Goal: Information Seeking & Learning: Learn about a topic

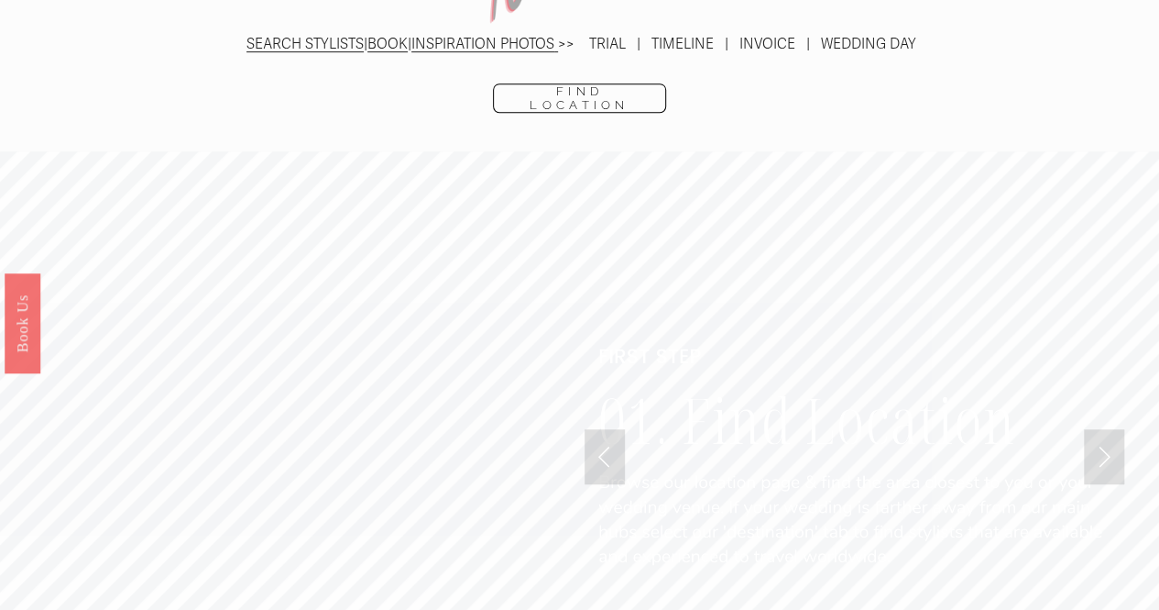
scroll to position [3887, 0]
click at [562, 84] on link "Find Location" at bounding box center [579, 98] width 173 height 29
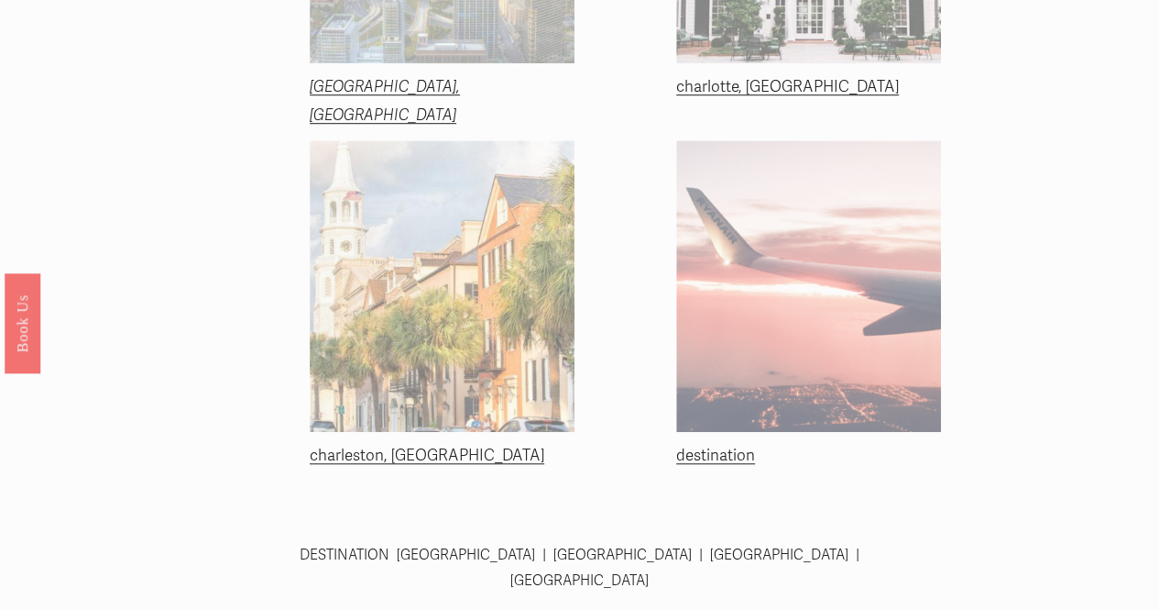
scroll to position [551, 0]
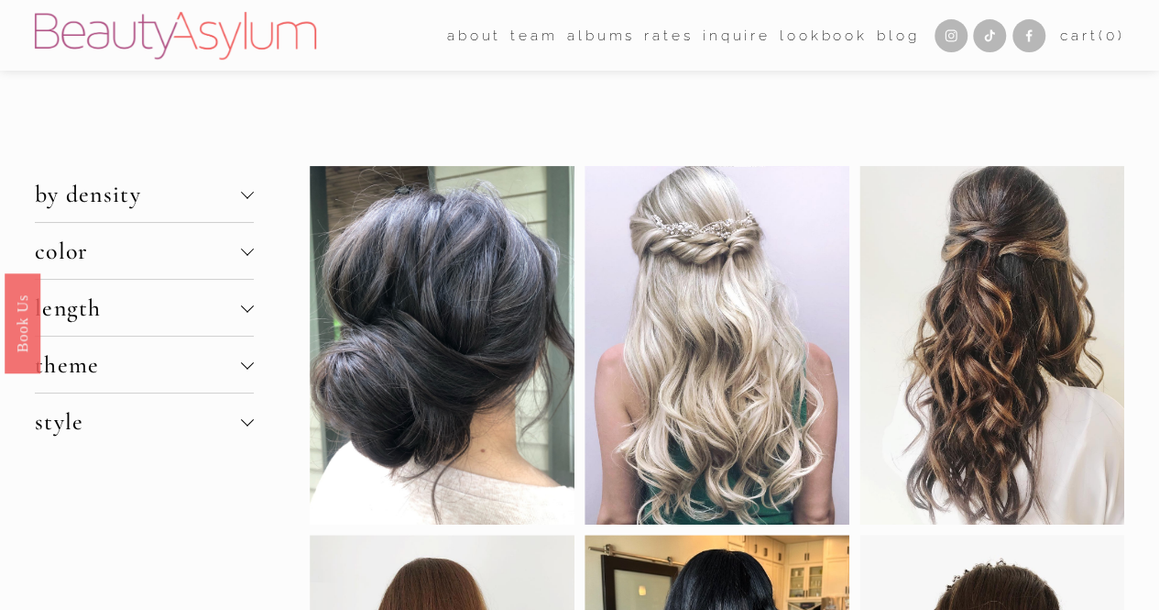
click at [244, 360] on div at bounding box center [247, 362] width 13 height 13
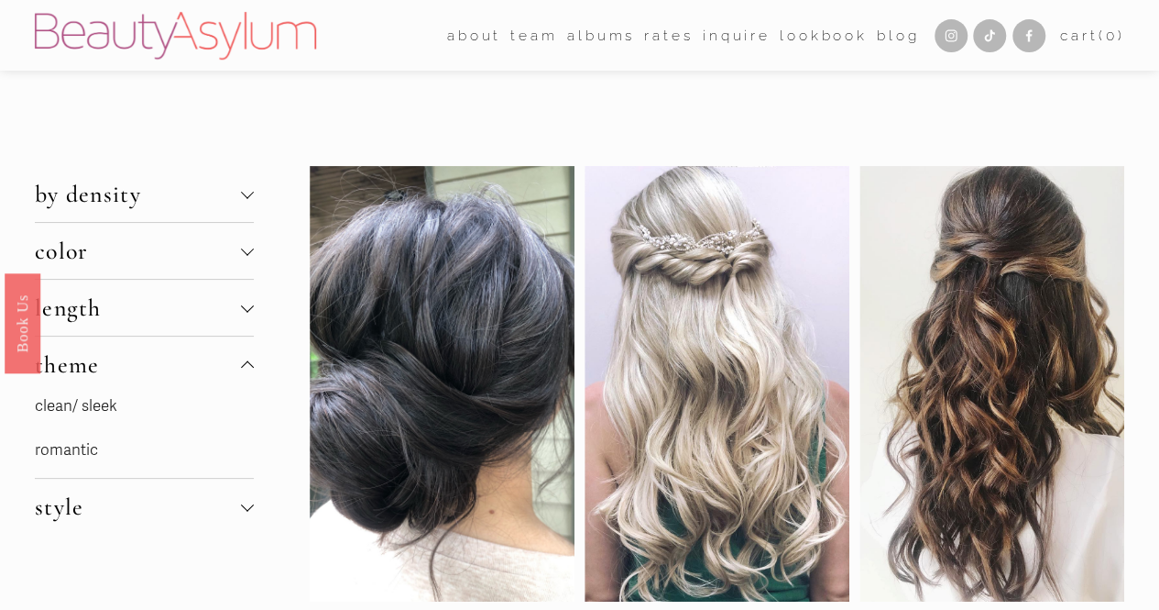
drag, startPoint x: 244, startPoint y: 360, endPoint x: 198, endPoint y: 363, distance: 45.9
click at [198, 363] on span "theme" at bounding box center [138, 364] width 206 height 28
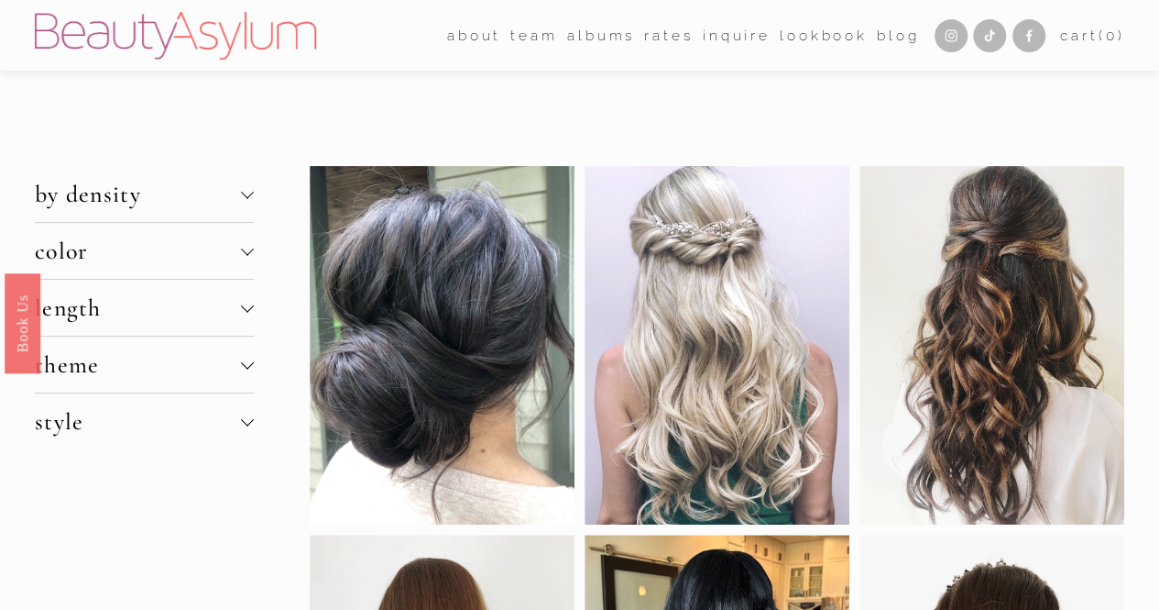
click at [211, 430] on span "style" at bounding box center [138, 421] width 206 height 28
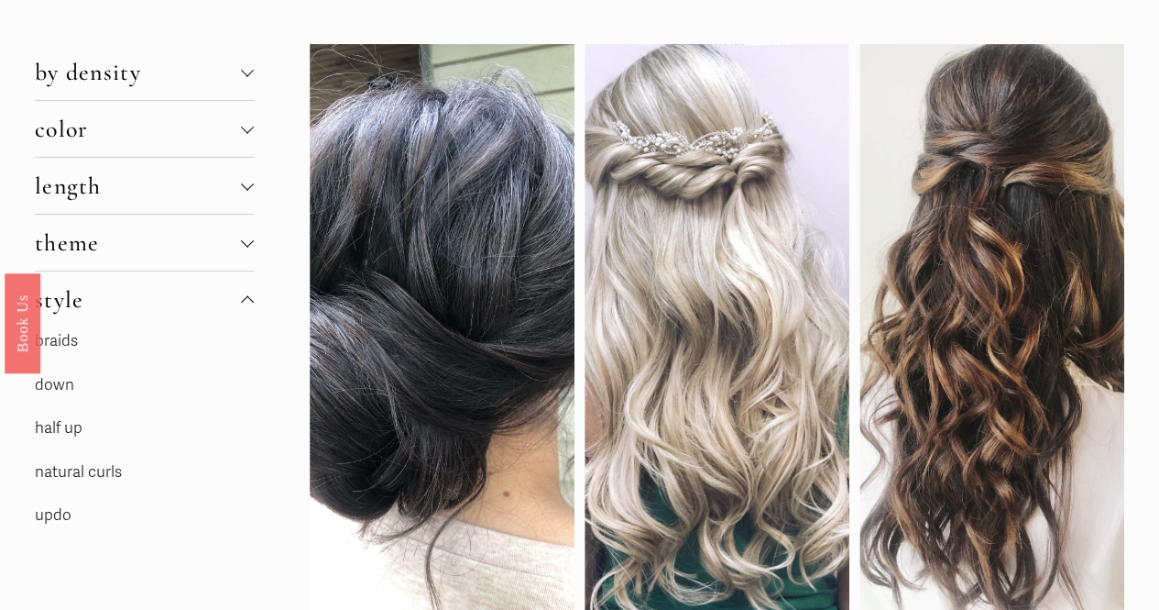
scroll to position [123, 0]
click at [47, 511] on link "updo" at bounding box center [53, 513] width 37 height 19
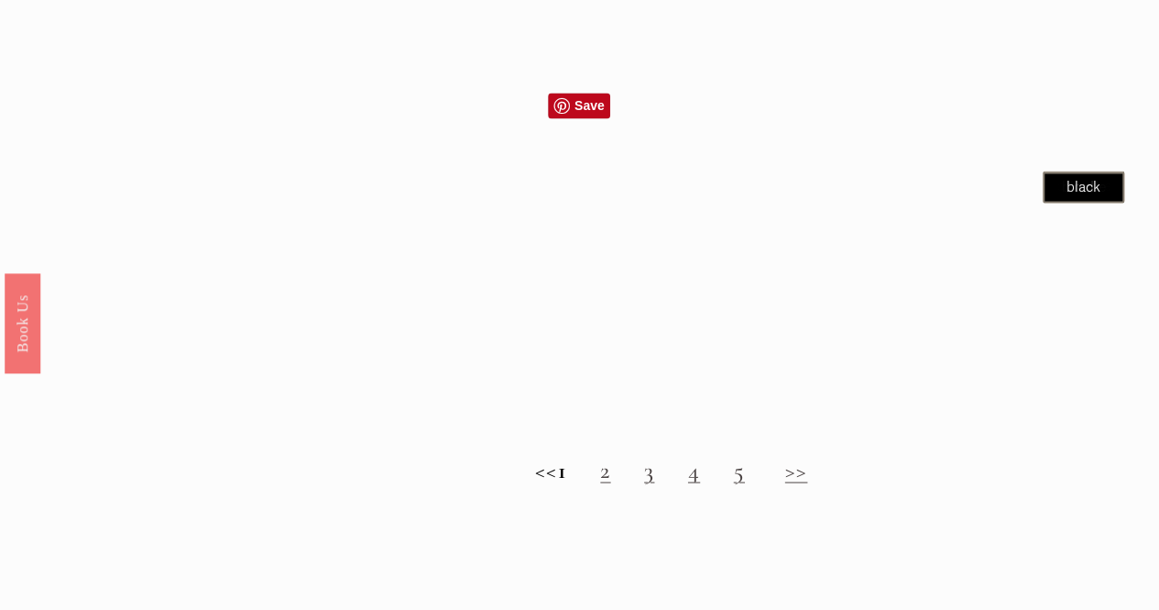
scroll to position [1564, 0]
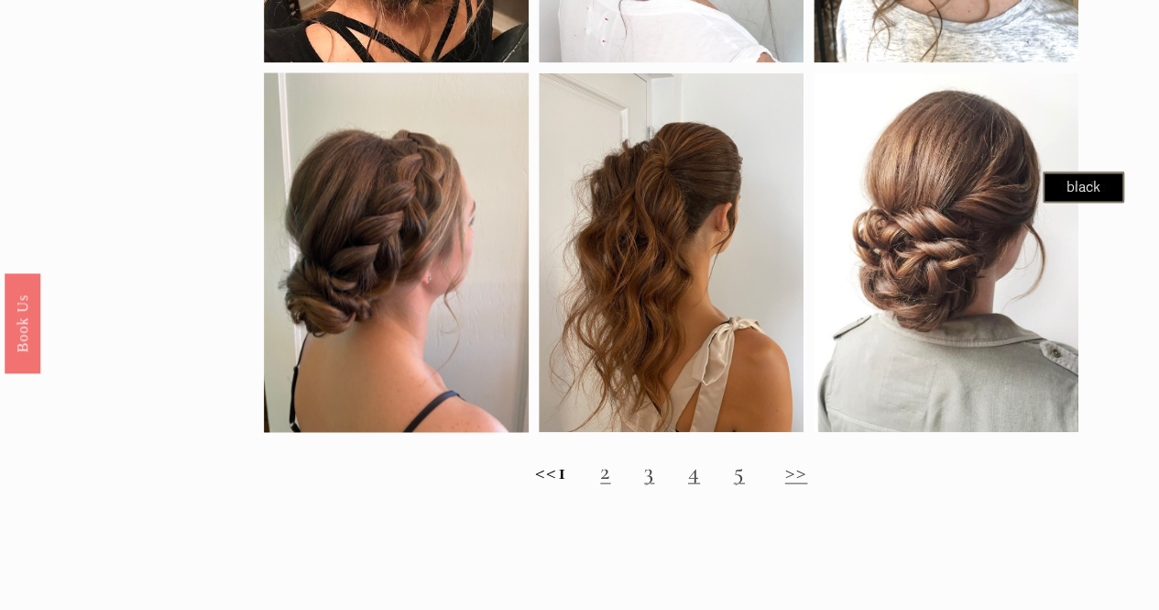
click at [610, 484] on link "2" at bounding box center [605, 470] width 10 height 28
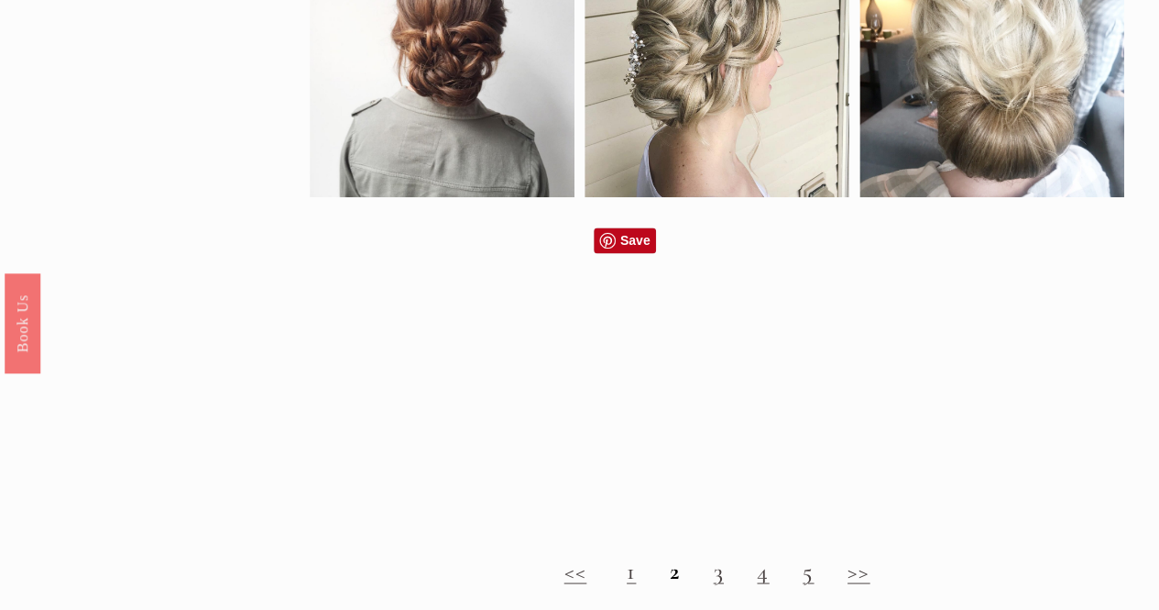
scroll to position [1545, 0]
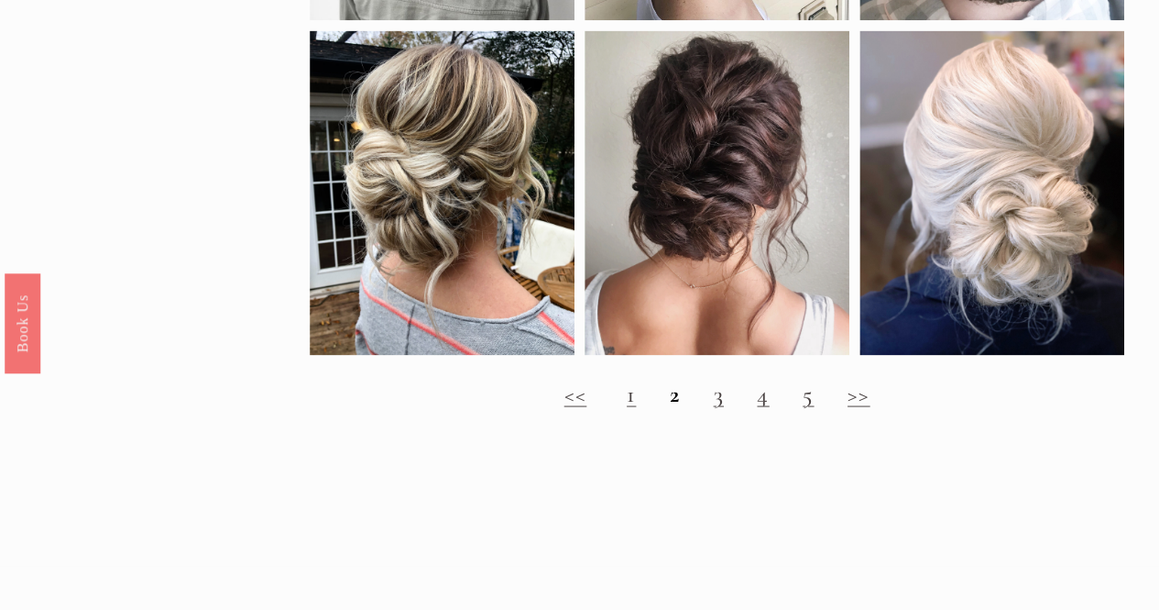
click at [722, 407] on link "3" at bounding box center [719, 393] width 10 height 28
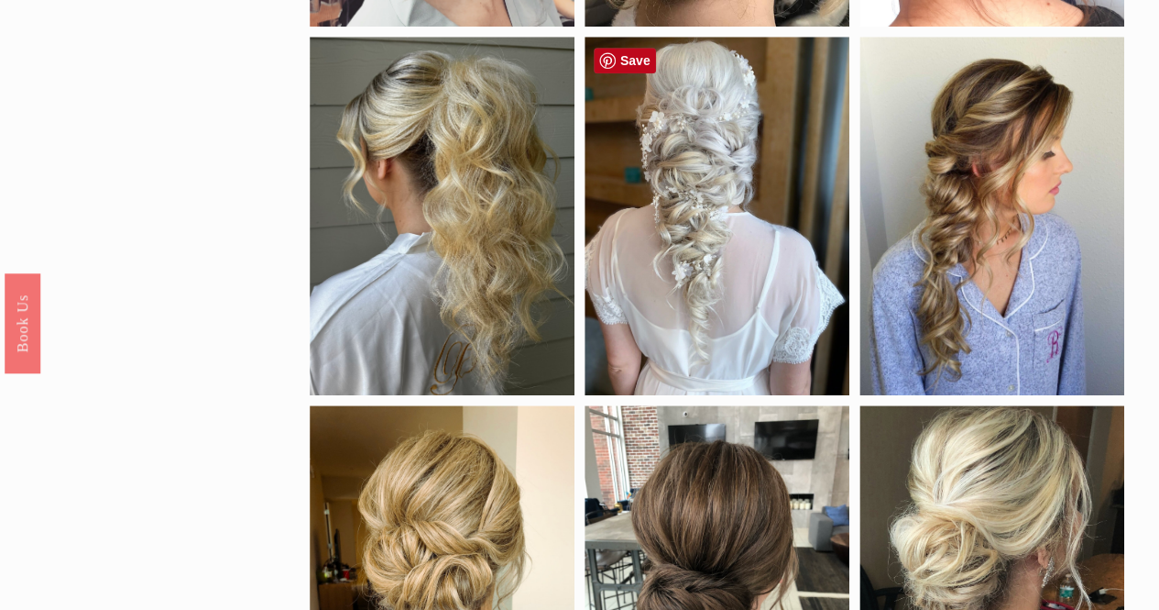
scroll to position [467, 0]
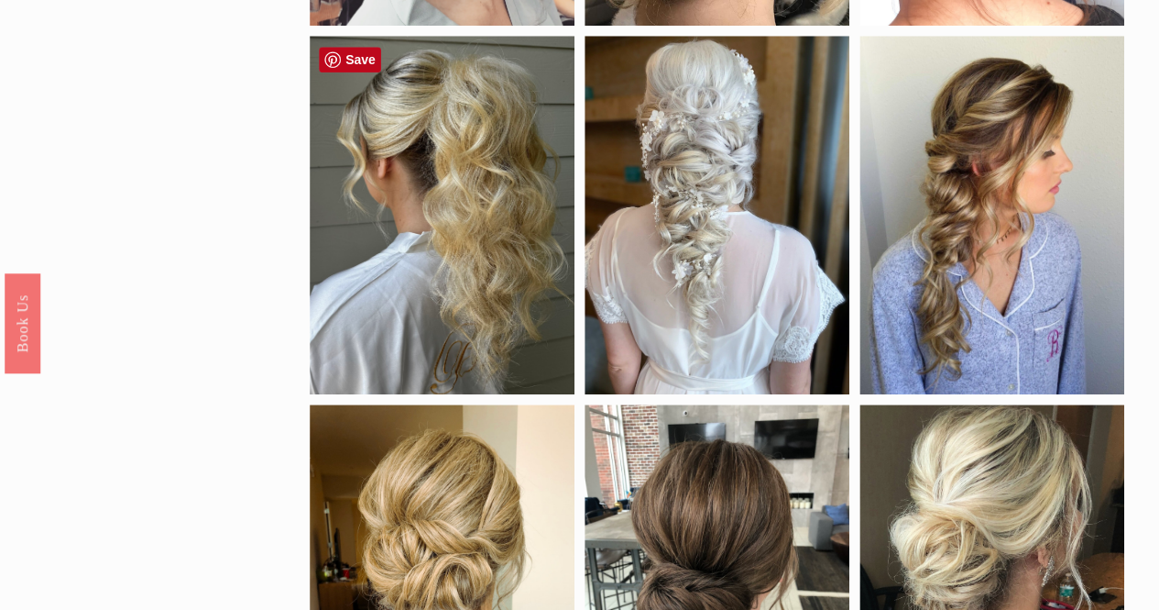
click at [451, 258] on div at bounding box center [442, 215] width 265 height 358
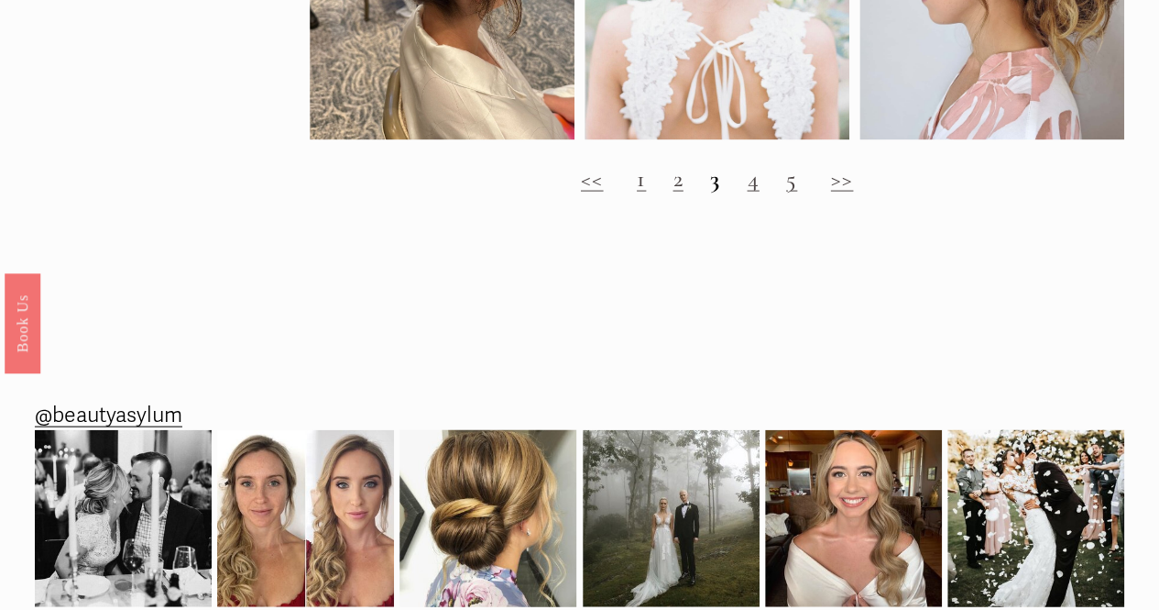
scroll to position [1842, 0]
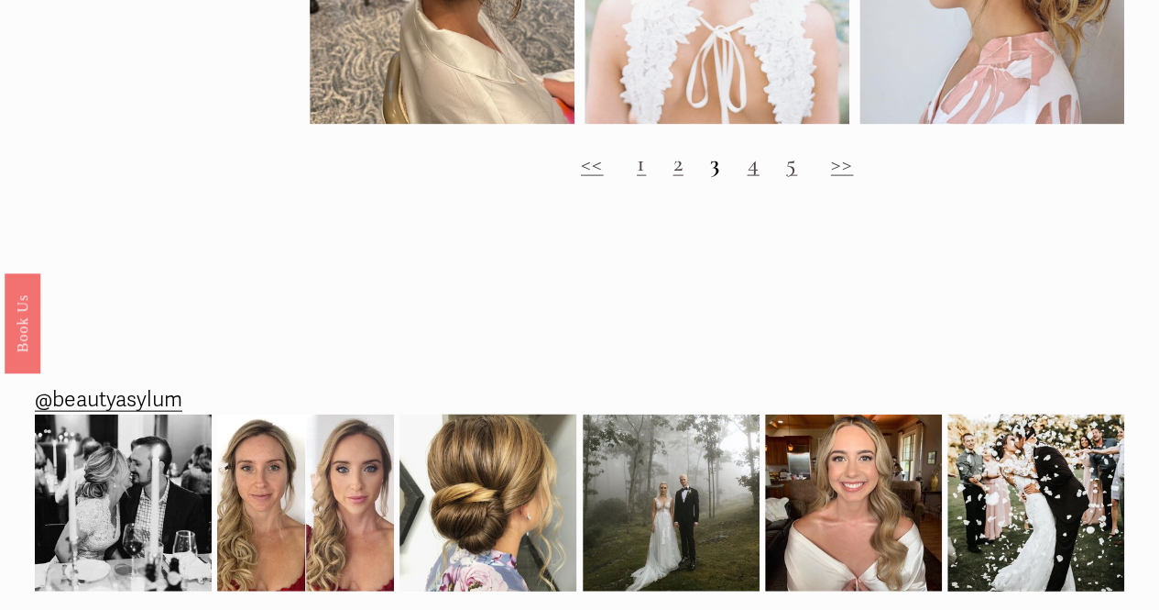
click at [753, 177] on link "4" at bounding box center [753, 162] width 12 height 28
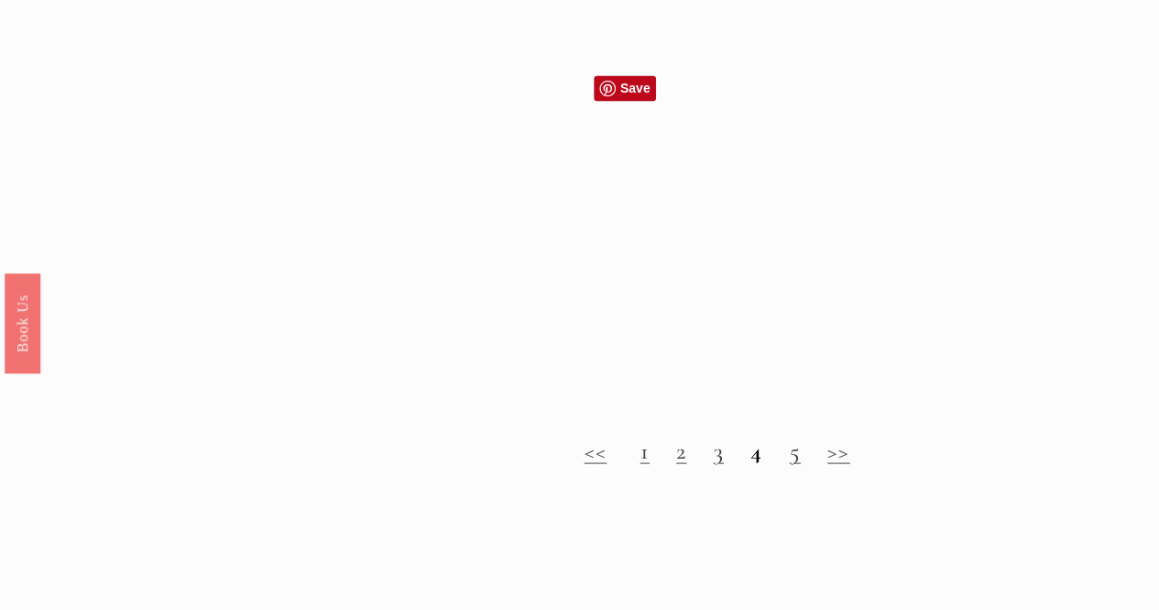
scroll to position [1553, 0]
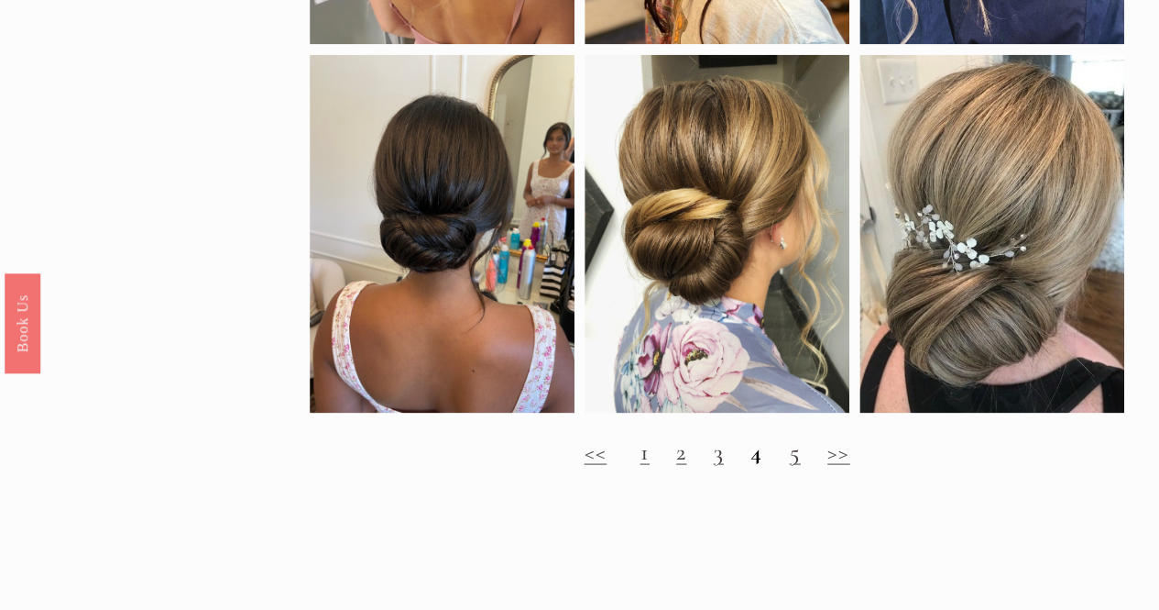
click at [788, 465] on h2 "<< 1 2 3 4 5 >>" at bounding box center [717, 450] width 815 height 27
click at [797, 465] on link "5" at bounding box center [794, 450] width 11 height 28
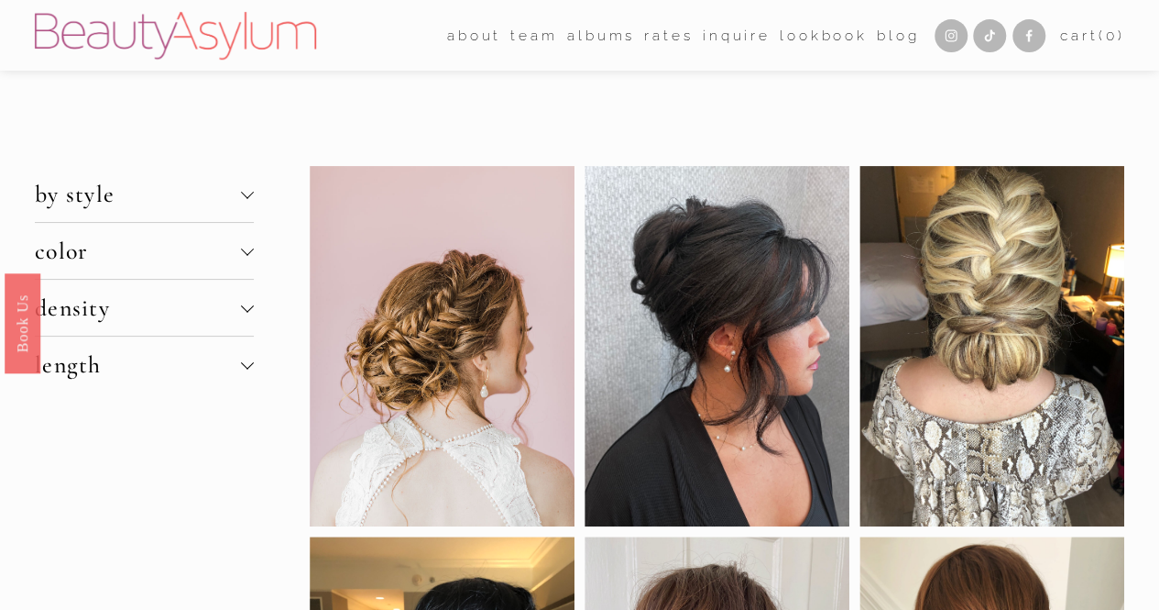
click at [88, 366] on span "length" at bounding box center [138, 364] width 206 height 28
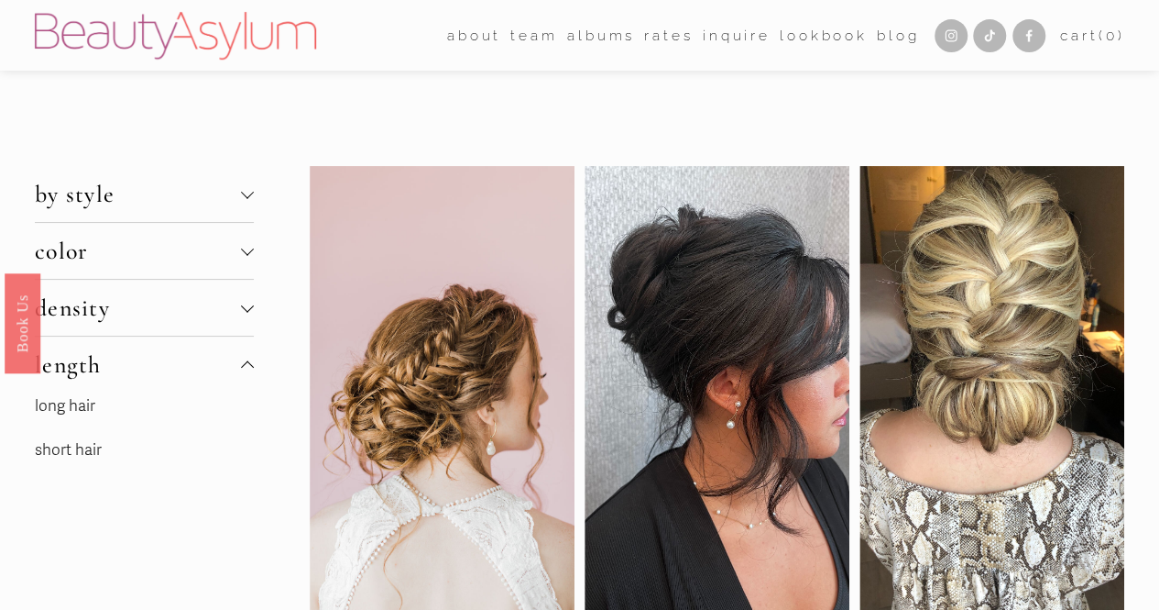
click at [197, 368] on span "length" at bounding box center [138, 364] width 206 height 28
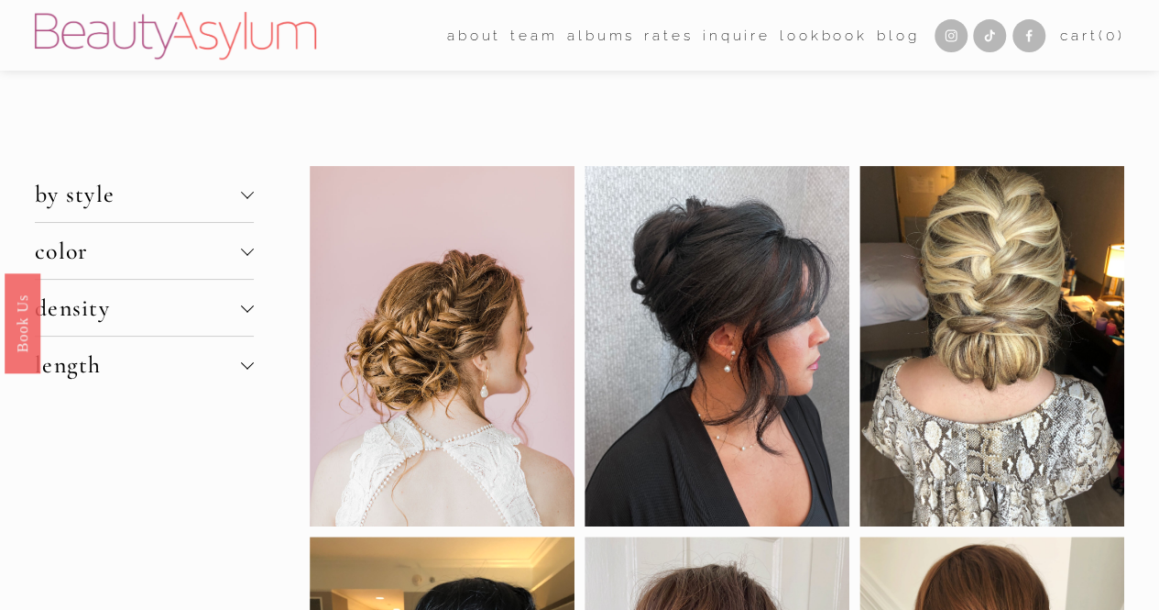
click at [130, 200] on span "by style" at bounding box center [138, 194] width 206 height 28
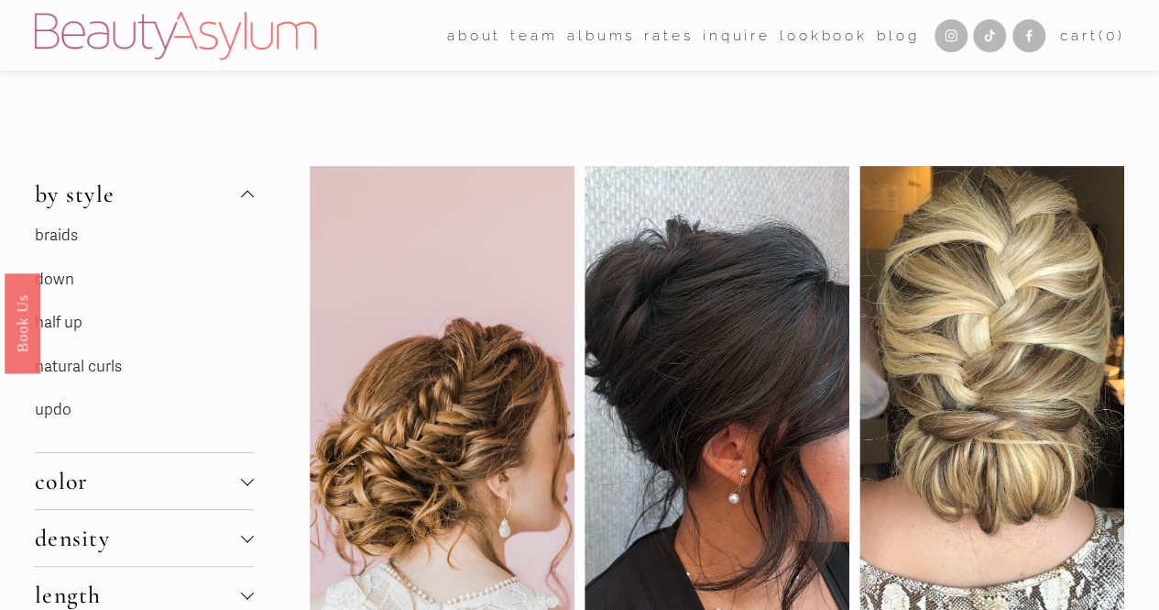
click at [62, 325] on link "half up" at bounding box center [59, 322] width 48 height 19
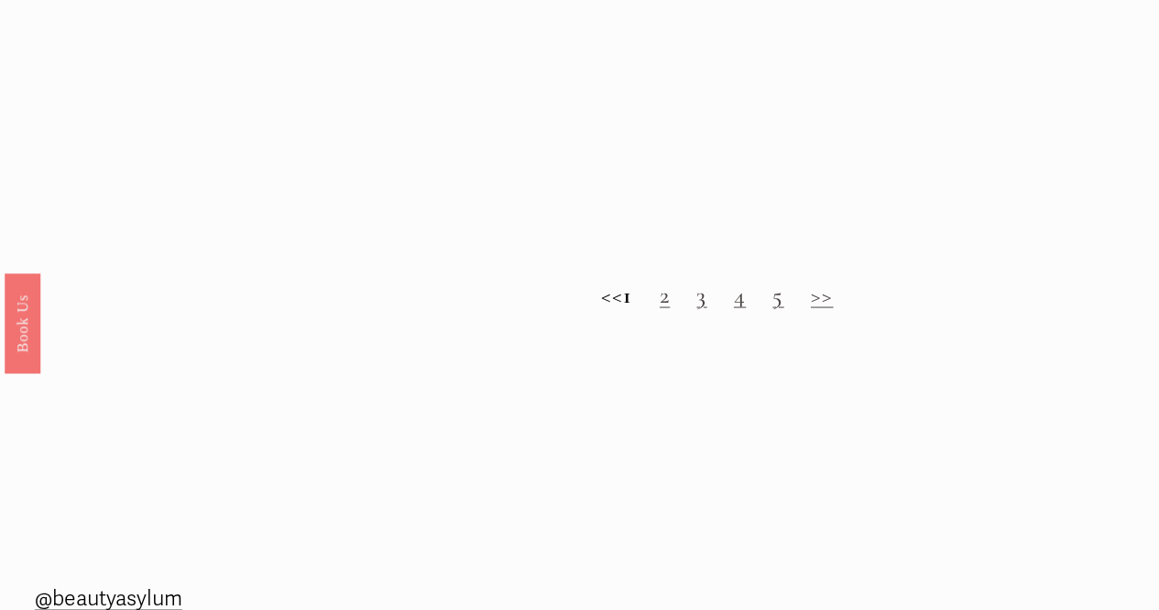
scroll to position [1600, 0]
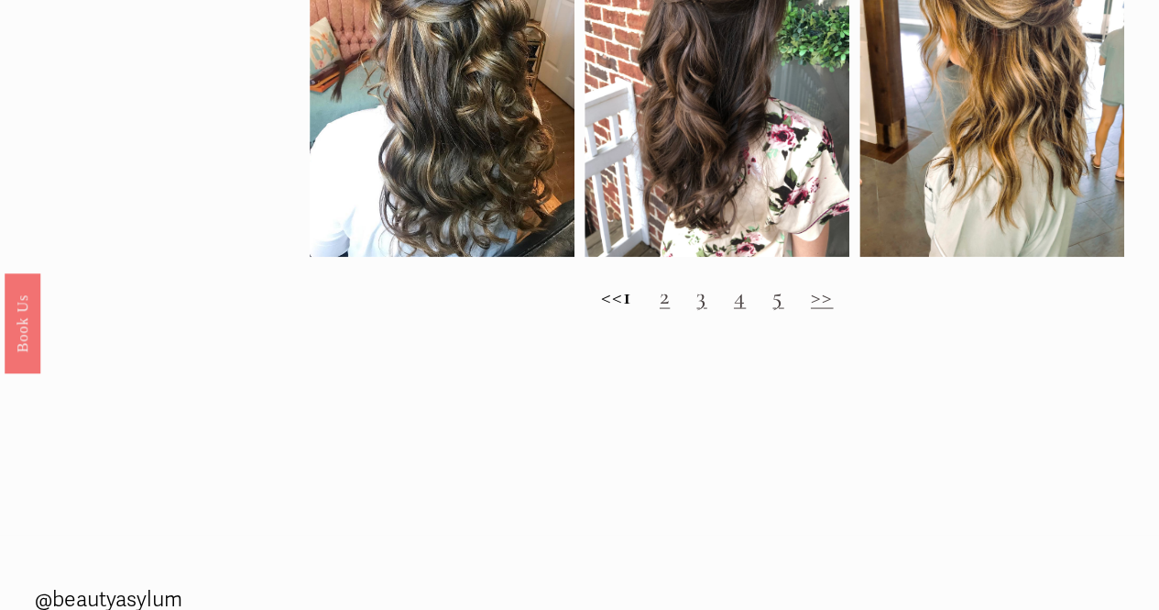
click at [670, 309] on link "2" at bounding box center [665, 294] width 10 height 28
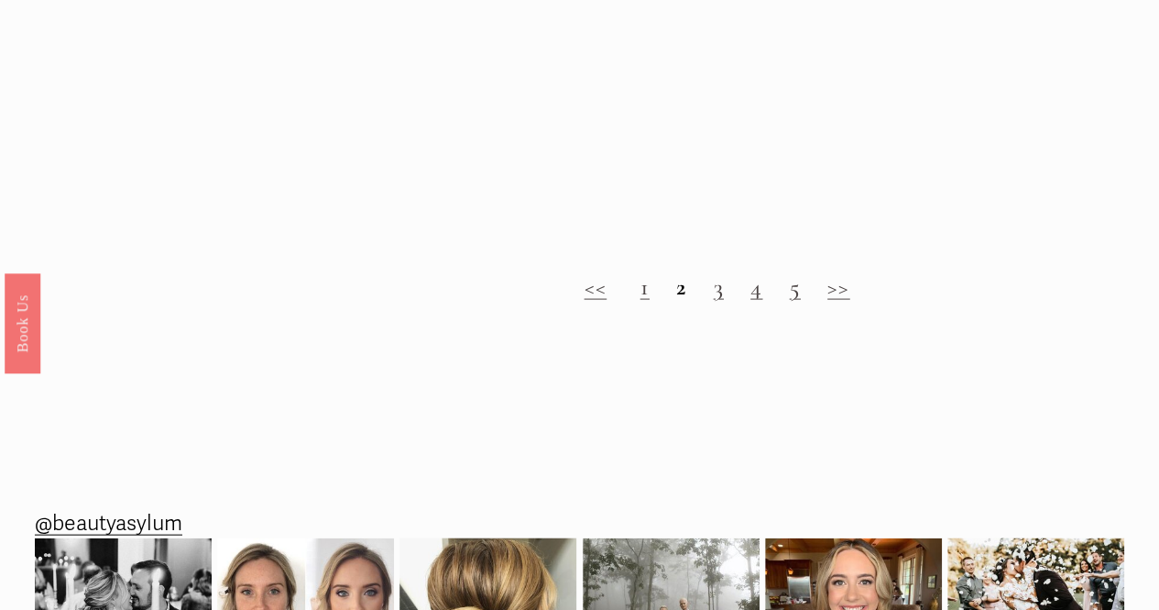
scroll to position [1720, 0]
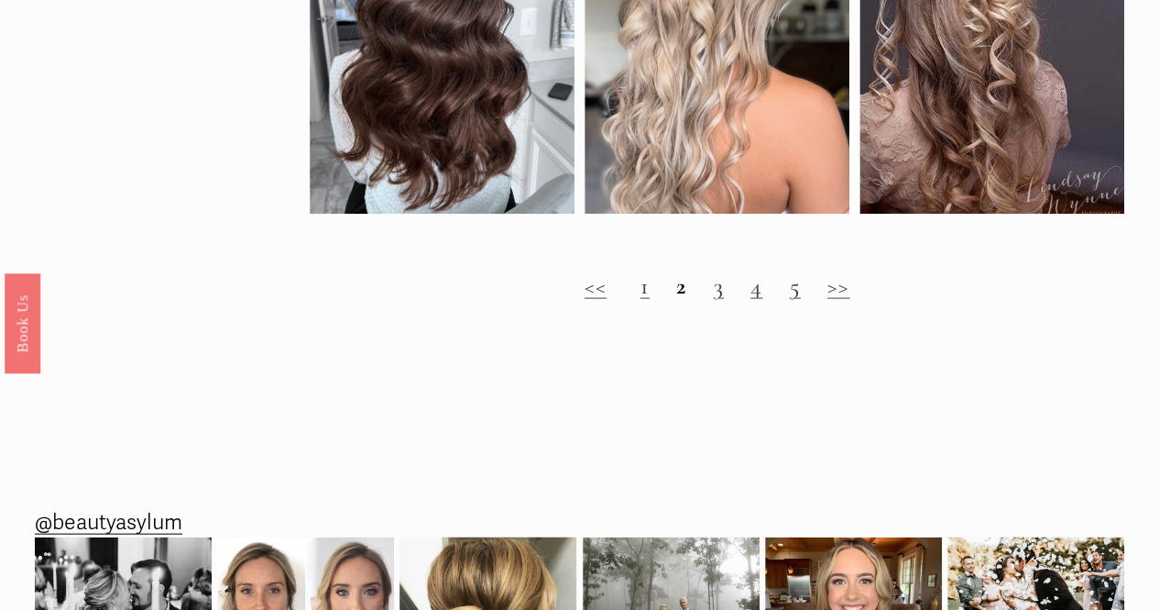
click at [717, 299] on link "3" at bounding box center [719, 284] width 10 height 28
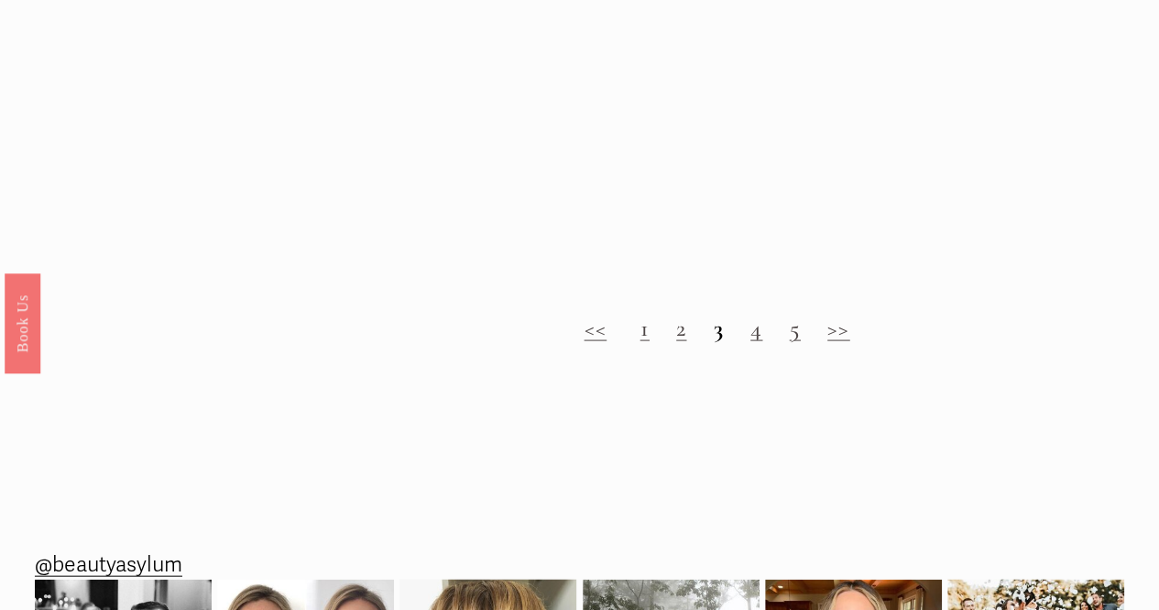
scroll to position [1679, 0]
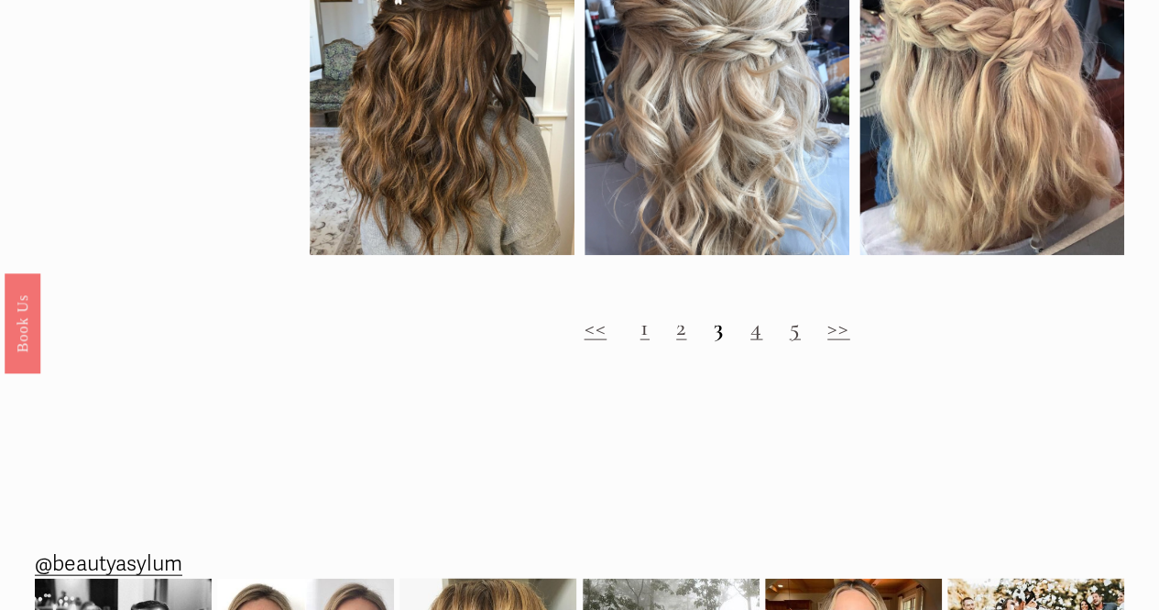
click at [757, 340] on link "4" at bounding box center [757, 326] width 12 height 28
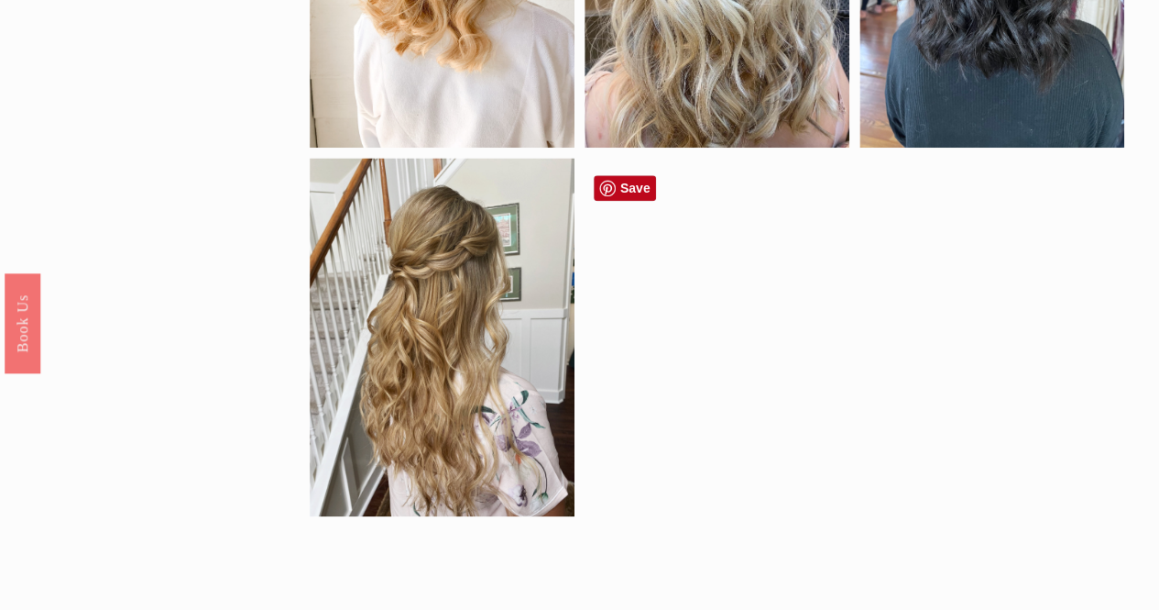
scroll to position [1547, 0]
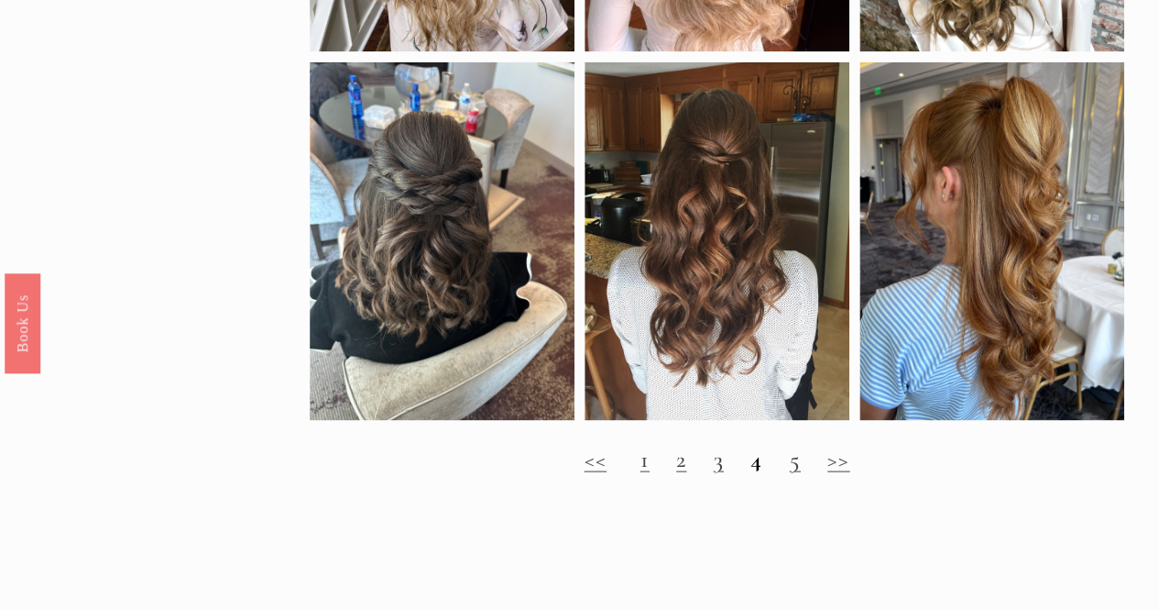
click at [792, 472] on link "5" at bounding box center [794, 458] width 11 height 28
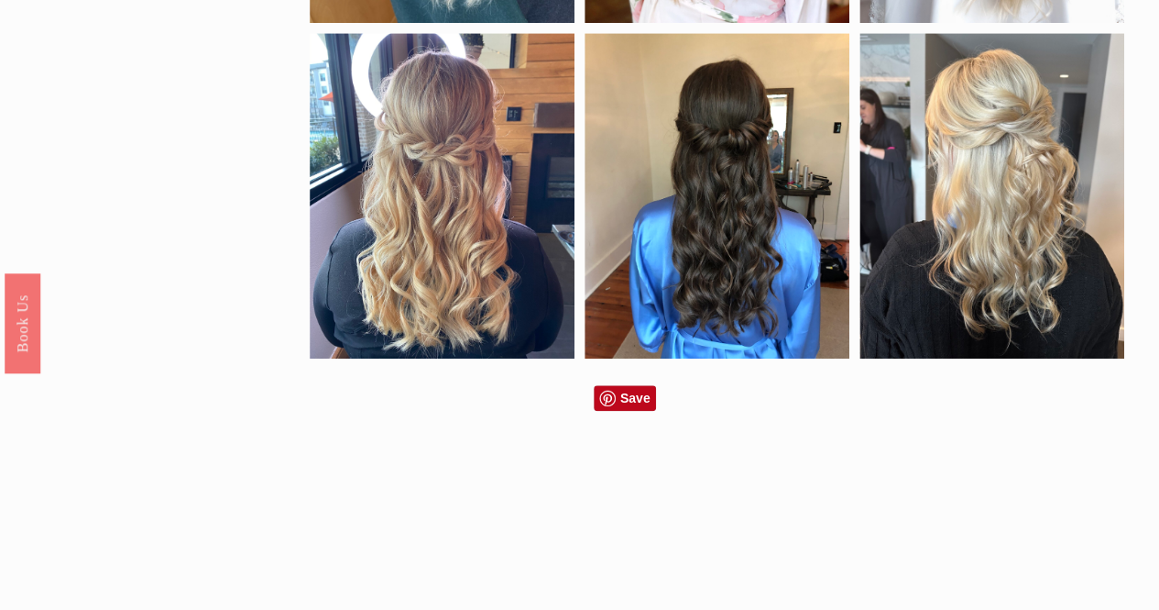
scroll to position [1493, 0]
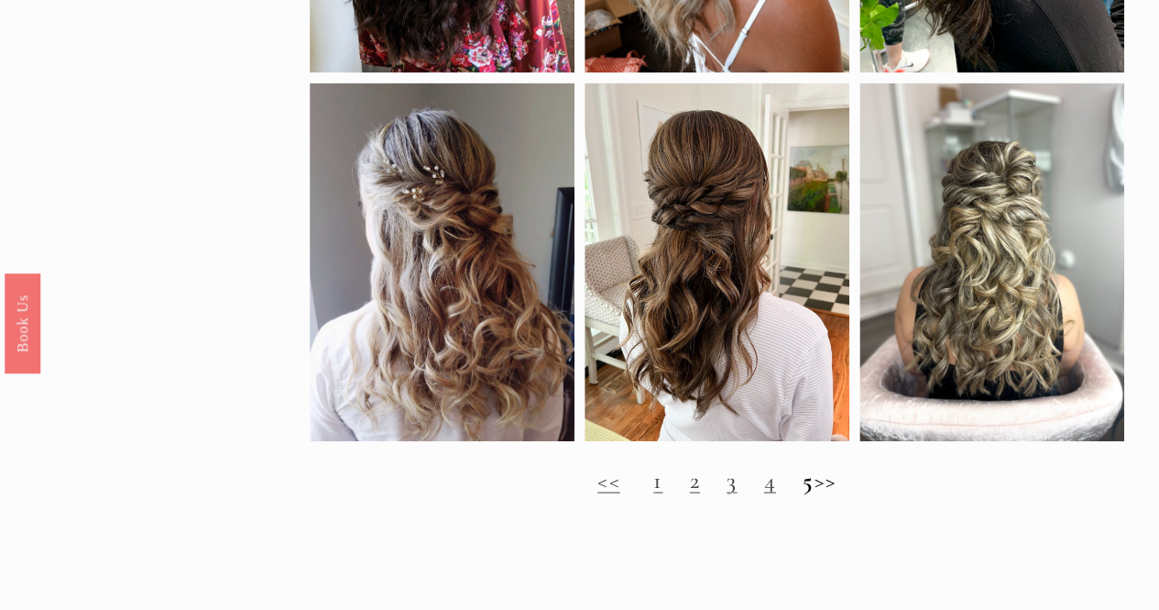
click at [832, 493] on h2 "<< 1 2 3 4 5 >>" at bounding box center [717, 479] width 815 height 27
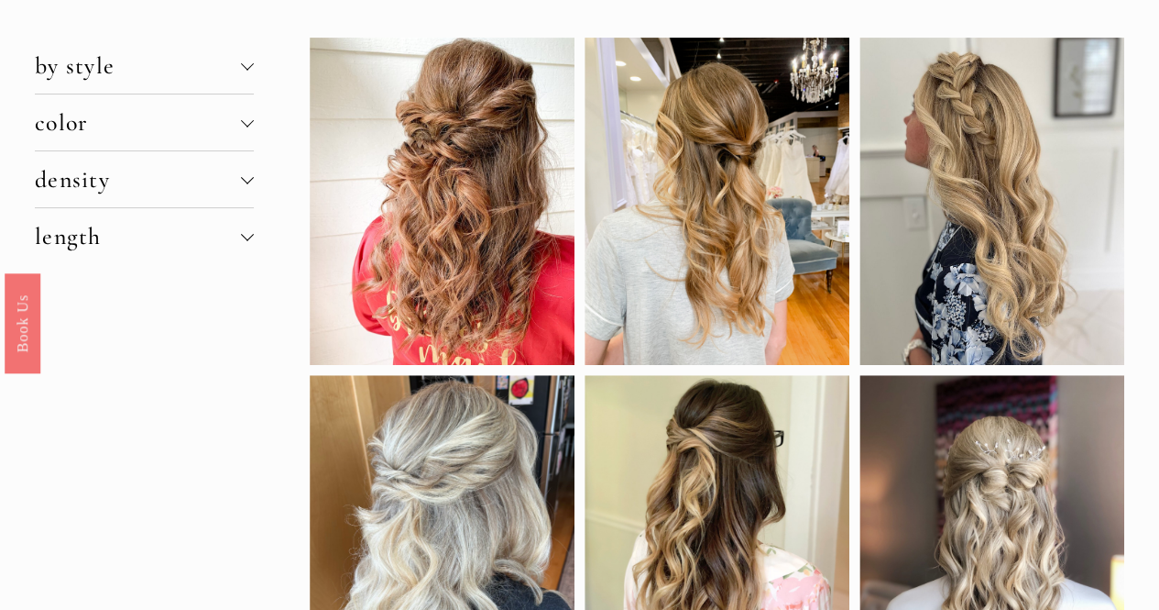
scroll to position [0, 0]
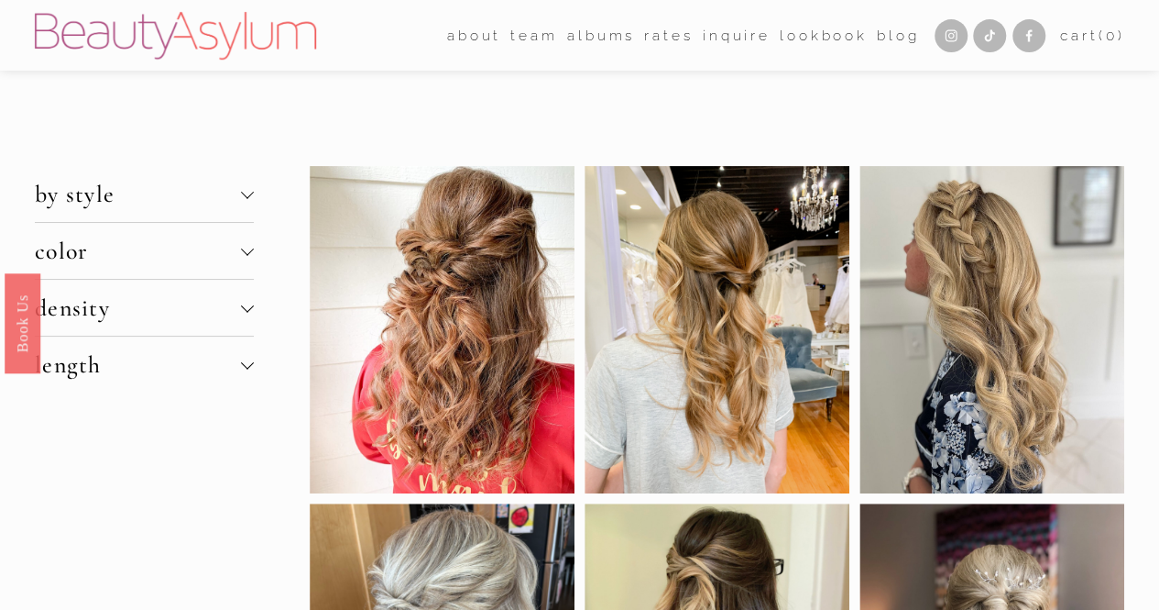
click at [658, 27] on link "Rates" at bounding box center [668, 35] width 49 height 28
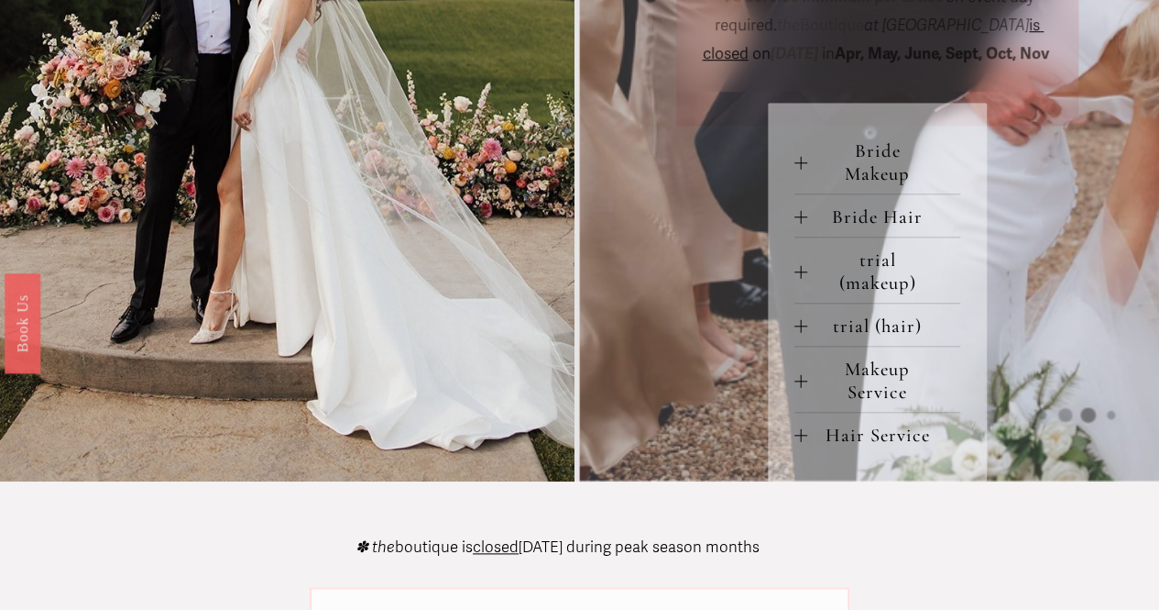
scroll to position [770, 0]
click at [871, 186] on span "Bride Makeup" at bounding box center [885, 163] width 154 height 46
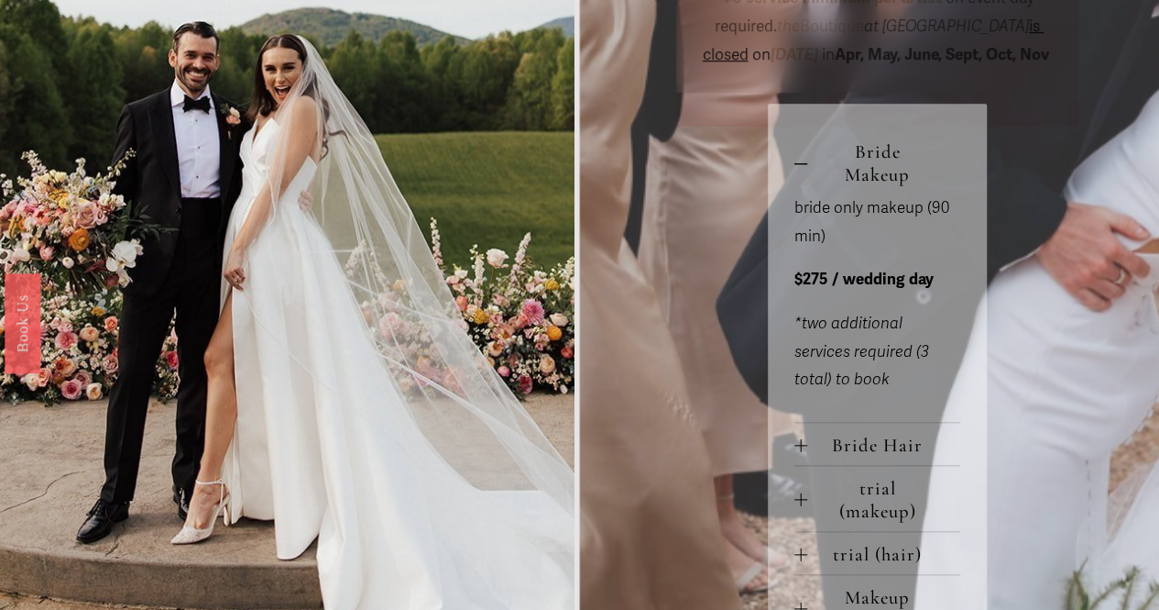
click at [853, 456] on span "Bride Hair" at bounding box center [885, 445] width 154 height 23
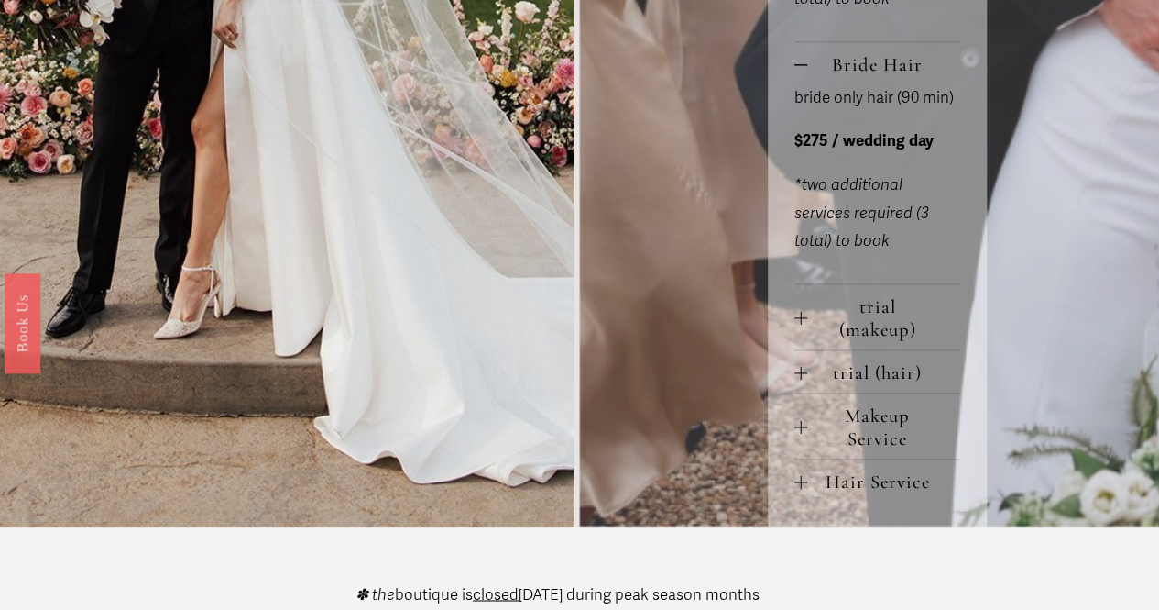
scroll to position [1149, 0]
click at [878, 451] on span "Makeup Service" at bounding box center [885, 428] width 154 height 46
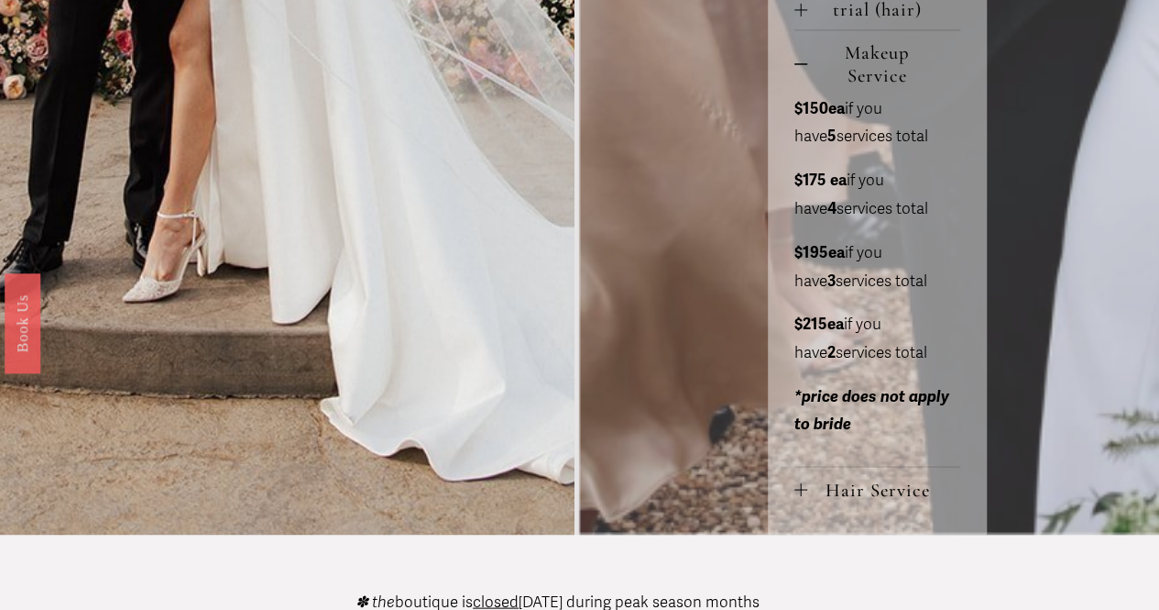
scroll to position [1566, 0]
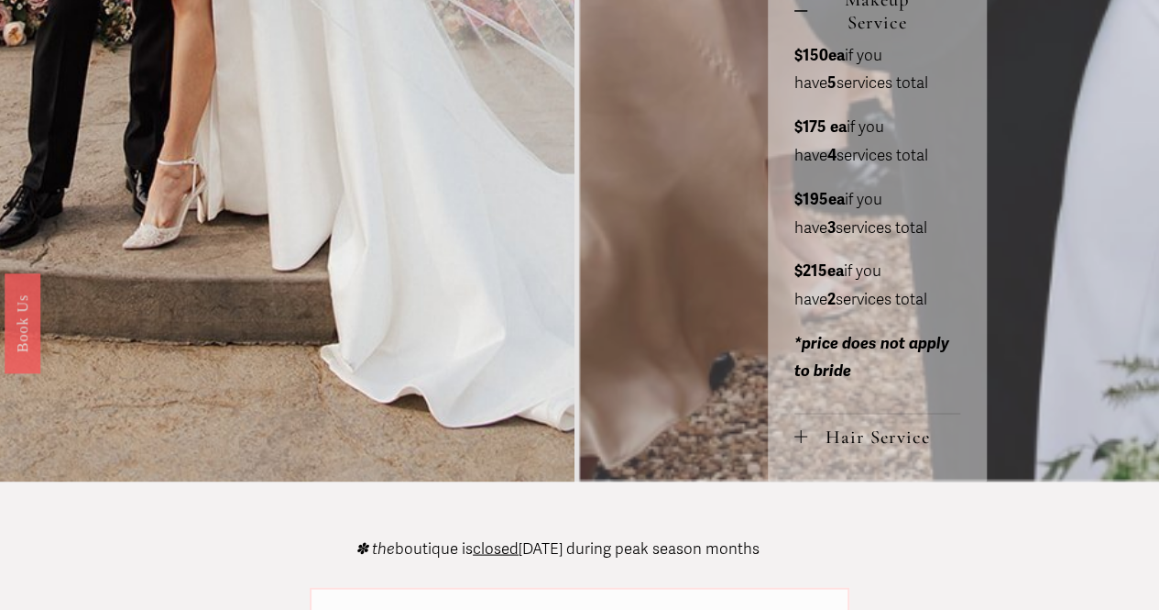
click at [862, 447] on span "Hair Service" at bounding box center [885, 435] width 154 height 23
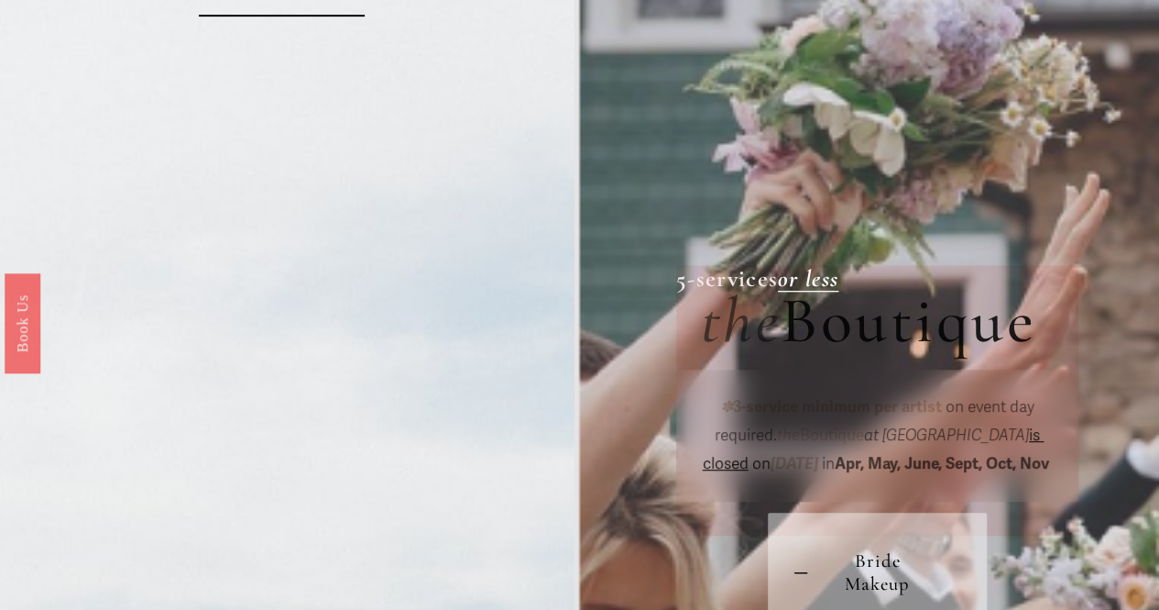
scroll to position [0, 0]
